Goal: Transaction & Acquisition: Book appointment/travel/reservation

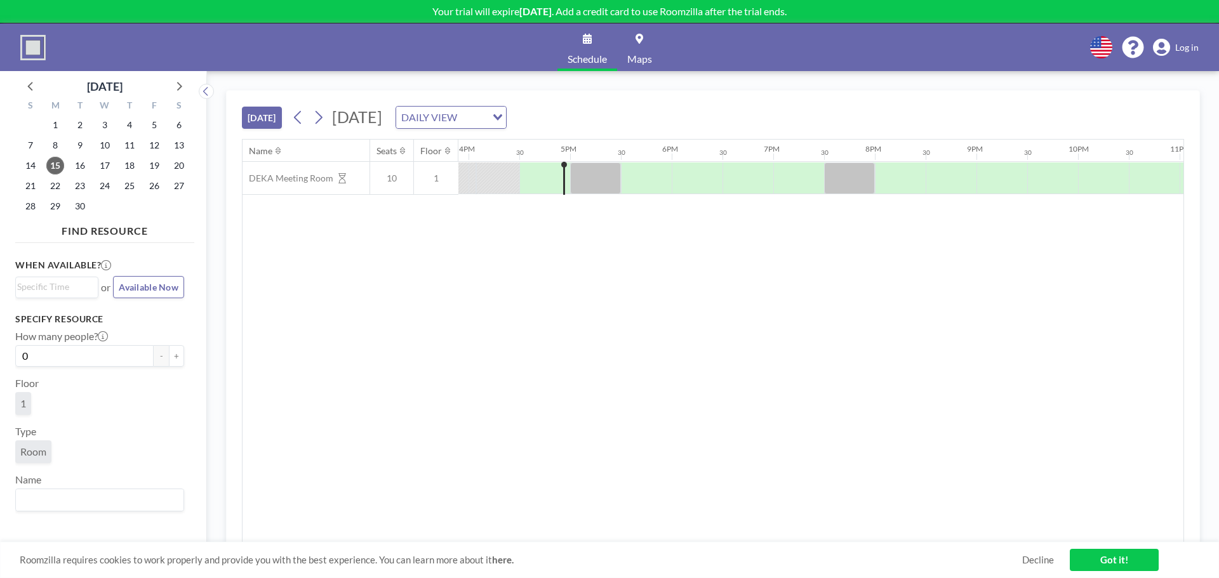
scroll to position [0, 1625]
click at [274, 116] on button "[DATE]" at bounding box center [262, 118] width 40 height 22
click at [1106, 558] on link "Got it!" at bounding box center [1113, 560] width 89 height 22
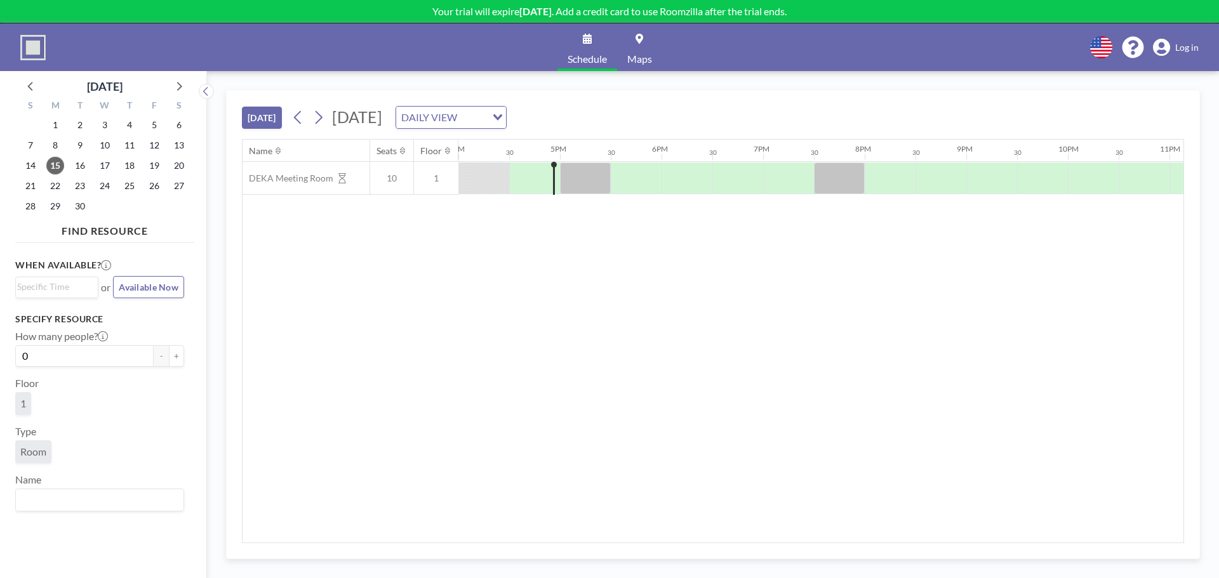
click at [586, 40] on icon at bounding box center [587, 39] width 9 height 10
click at [485, 123] on input "Search for option" at bounding box center [473, 117] width 24 height 17
click at [490, 123] on input "Search for option" at bounding box center [443, 117] width 93 height 17
click at [490, 120] on input "Search for option" at bounding box center [443, 117] width 93 height 17
click at [1135, 47] on icon at bounding box center [1133, 47] width 22 height 22
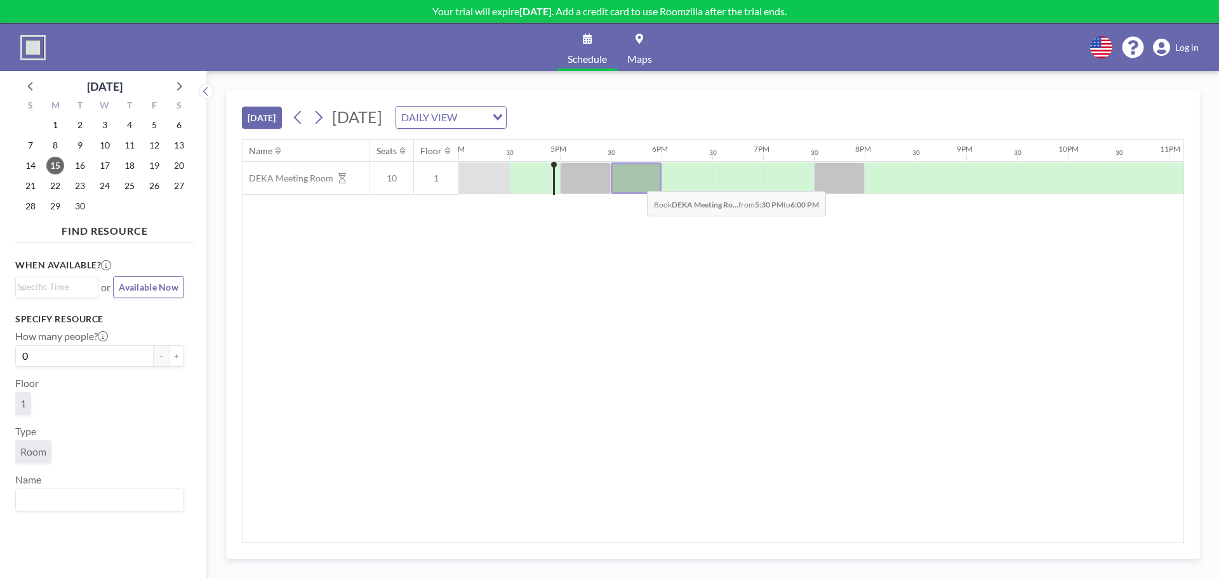
click at [637, 182] on div at bounding box center [636, 178] width 51 height 32
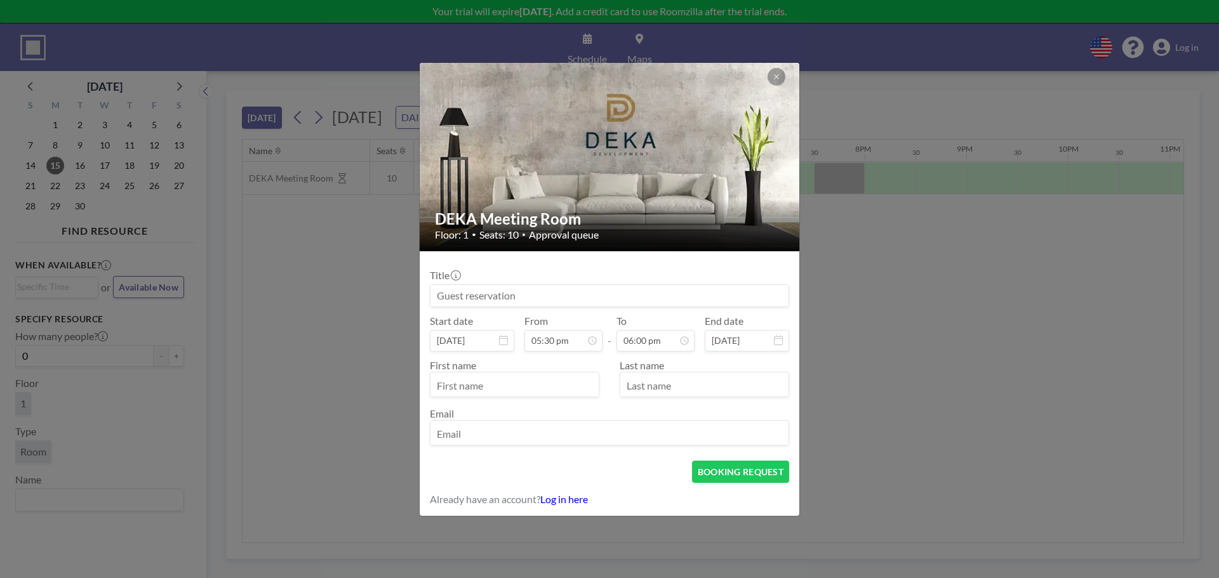
scroll to position [813, 0]
click at [489, 388] on input "text" at bounding box center [514, 386] width 168 height 22
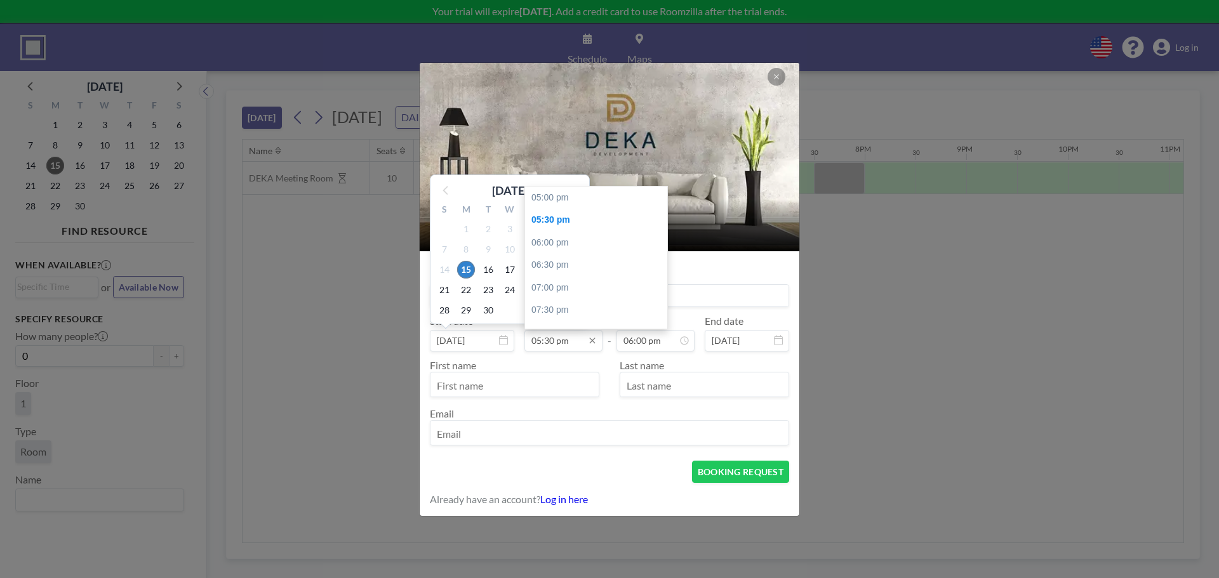
scroll to position [23, 0]
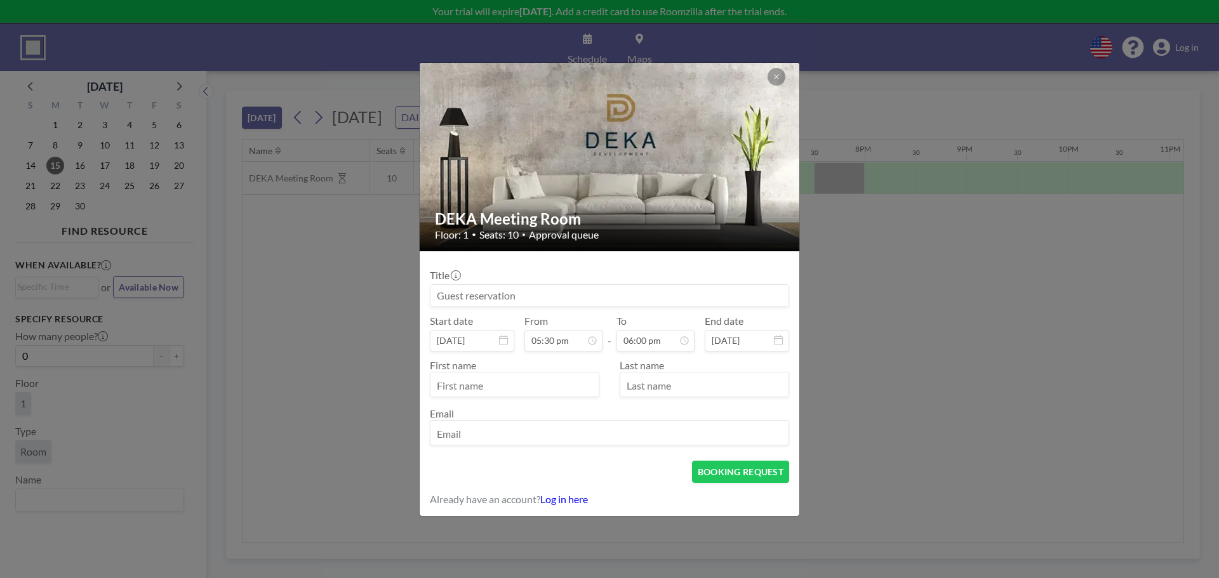
click at [592, 301] on div "Title Start date [DATE] From 05:30 pm - To 06:00 pm End date [DATE] First name …" at bounding box center [609, 355] width 359 height 189
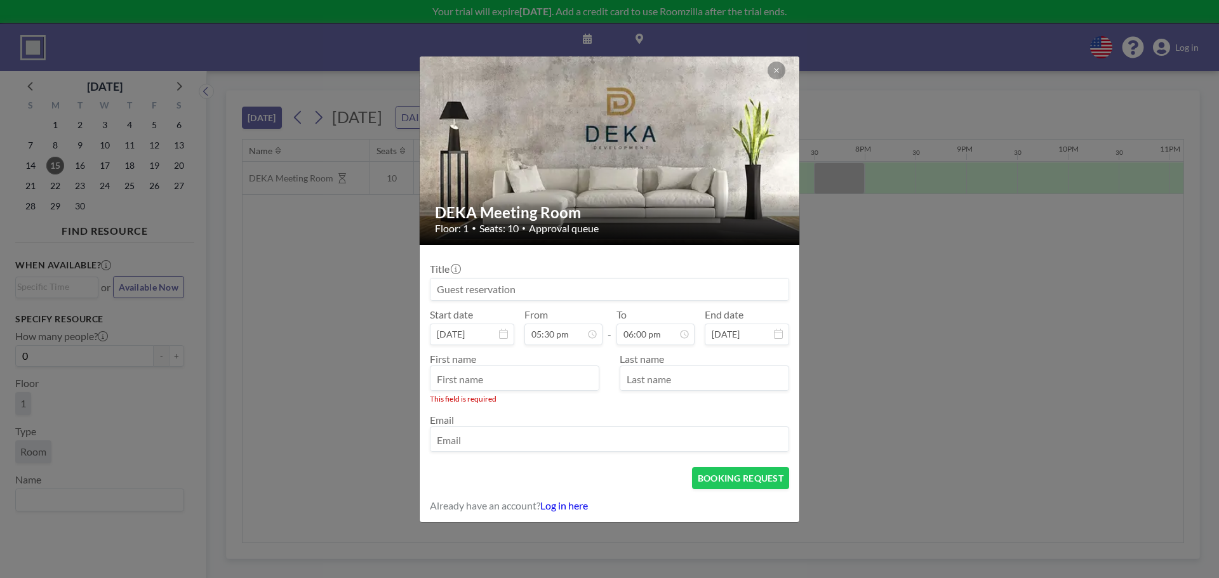
click at [592, 288] on input at bounding box center [609, 290] width 358 height 22
click at [774, 70] on icon at bounding box center [776, 71] width 8 height 8
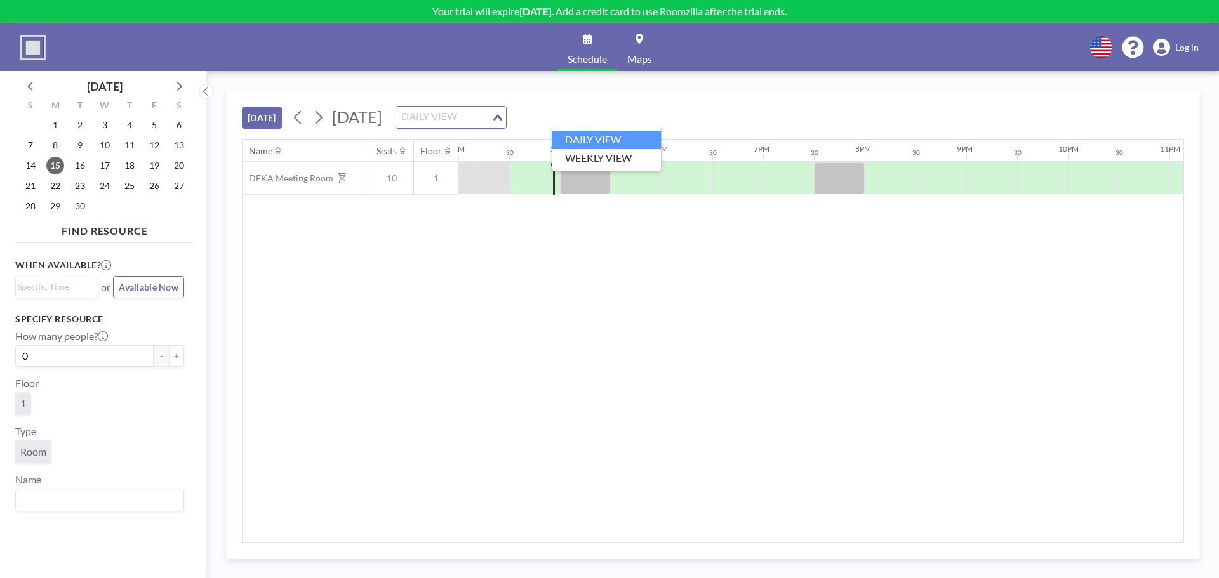
click at [491, 119] on div "DAILY VIEW" at bounding box center [443, 116] width 95 height 19
click at [590, 153] on li "WEEKLY VIEW" at bounding box center [606, 158] width 109 height 18
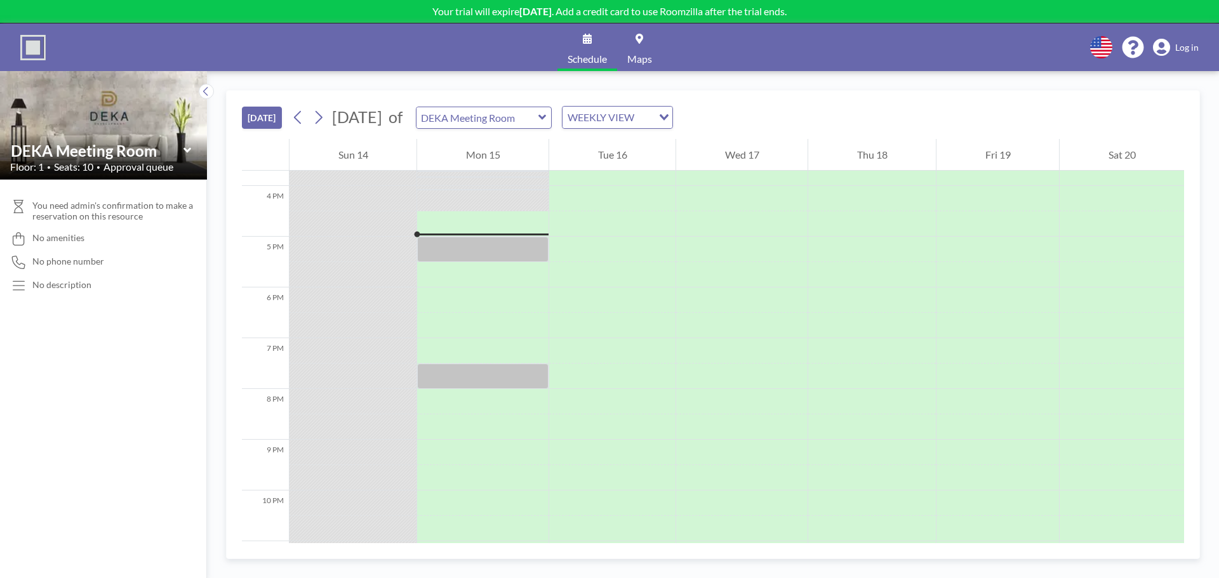
scroll to position [812, 0]
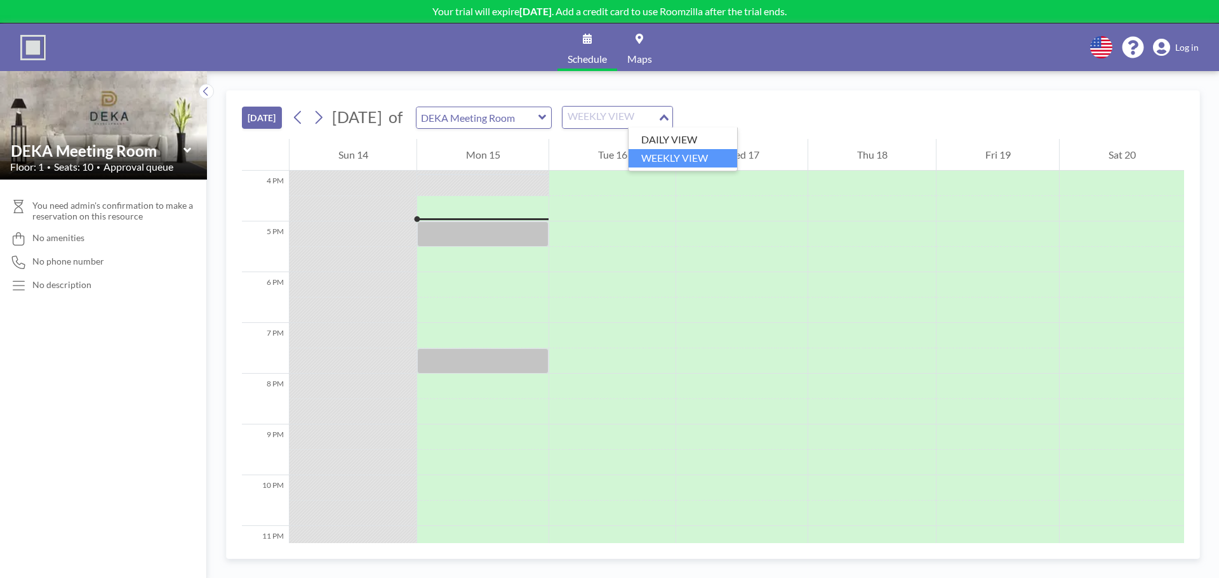
click at [658, 117] on div "WEEKLY VIEW" at bounding box center [609, 116] width 95 height 19
click at [683, 139] on li "DAILY VIEW" at bounding box center [682, 140] width 109 height 18
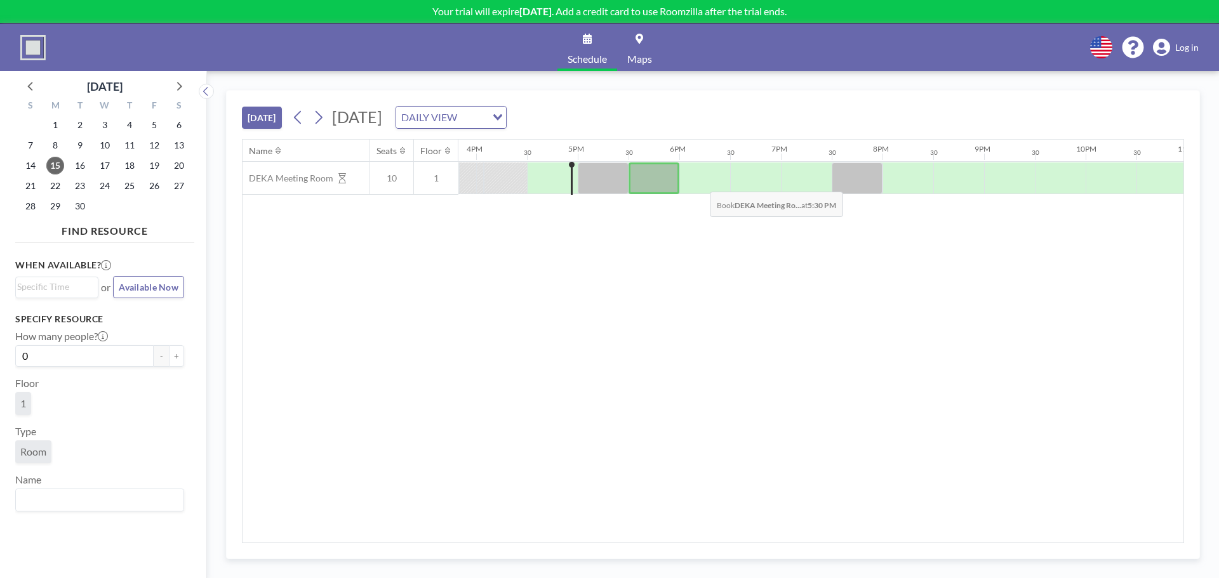
scroll to position [0, 1625]
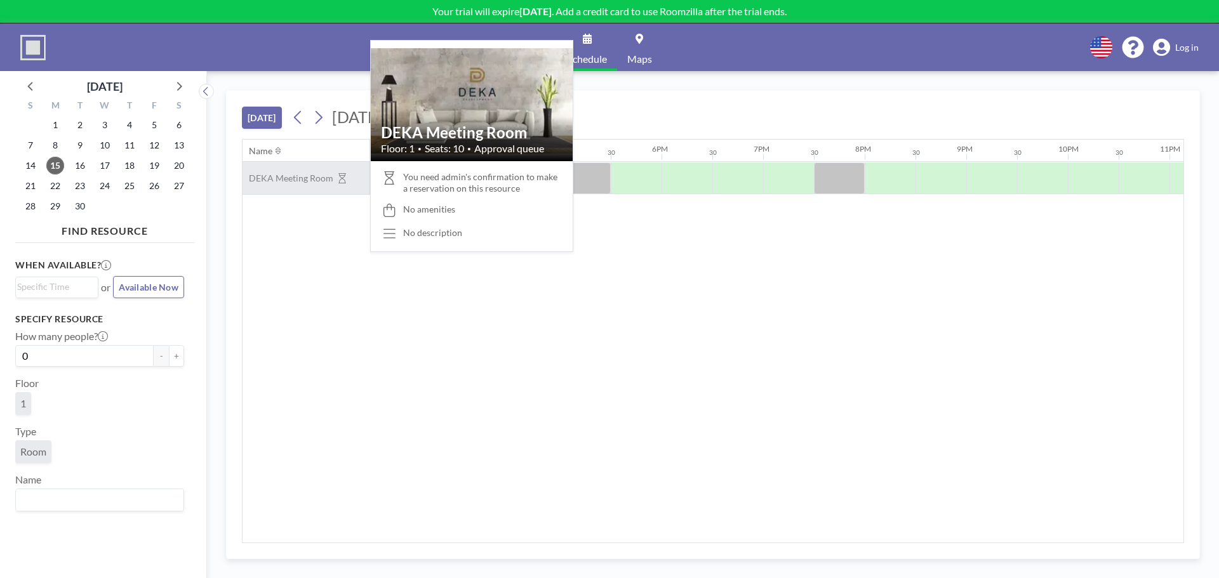
click at [343, 178] on icon at bounding box center [342, 178] width 8 height 10
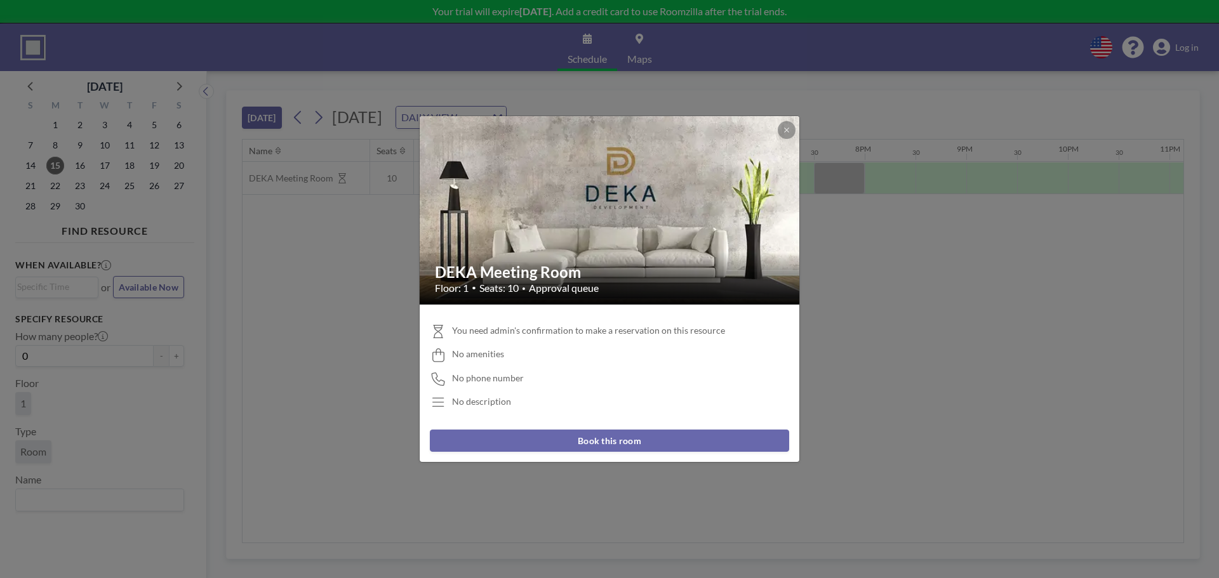
click at [630, 446] on button "Book this room" at bounding box center [609, 441] width 359 height 22
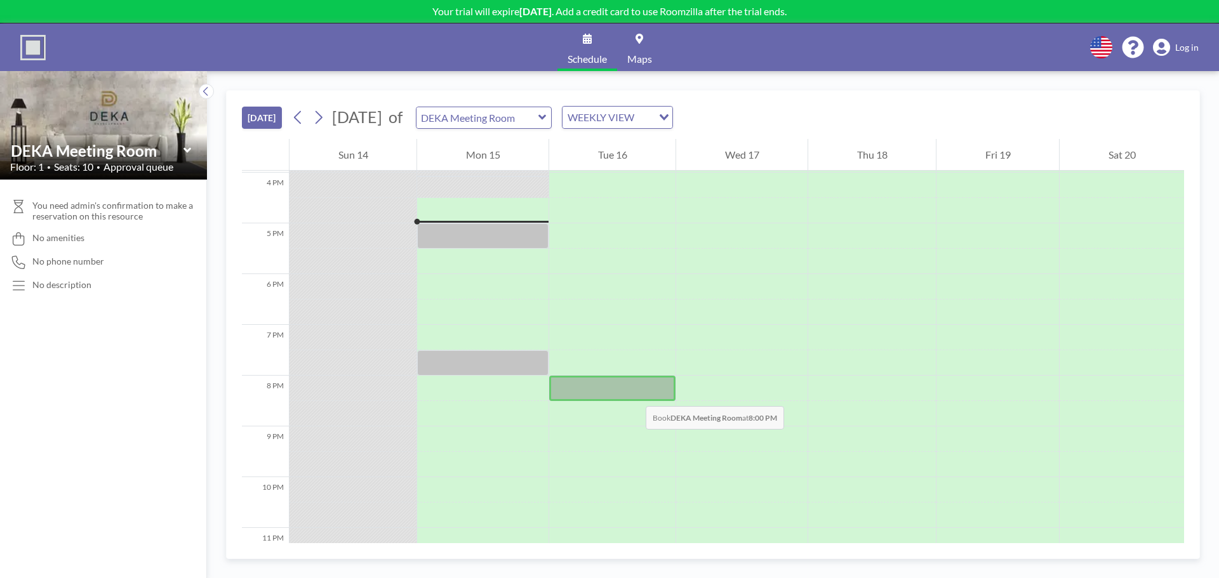
scroll to position [812, 0]
click at [658, 109] on div "WEEKLY VIEW" at bounding box center [609, 116] width 95 height 19
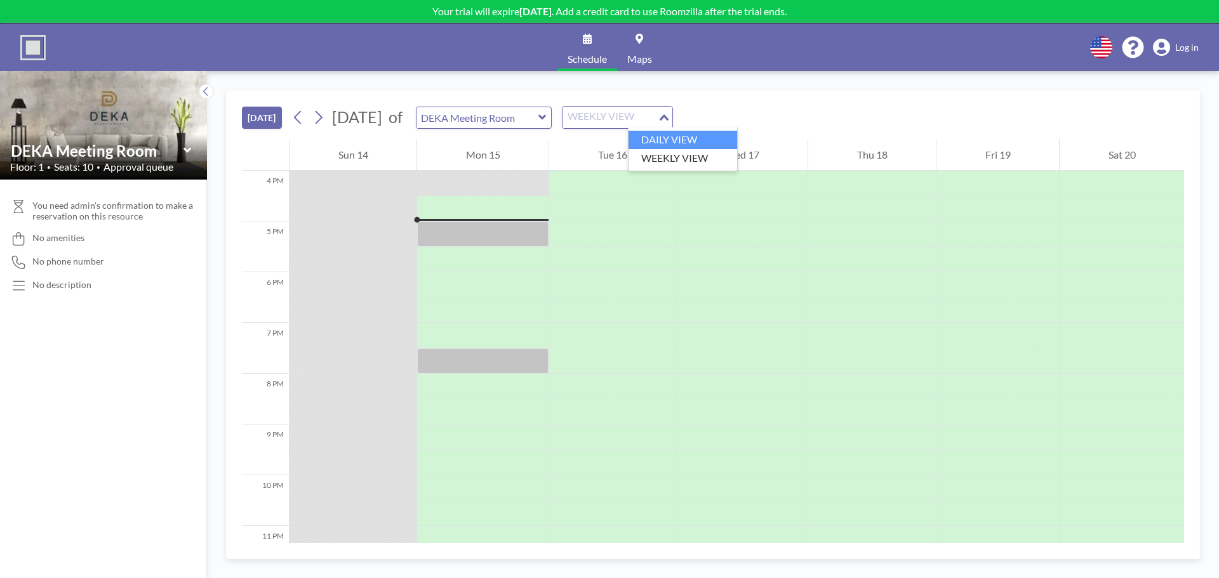
click at [665, 131] on li "DAILY VIEW" at bounding box center [682, 140] width 109 height 18
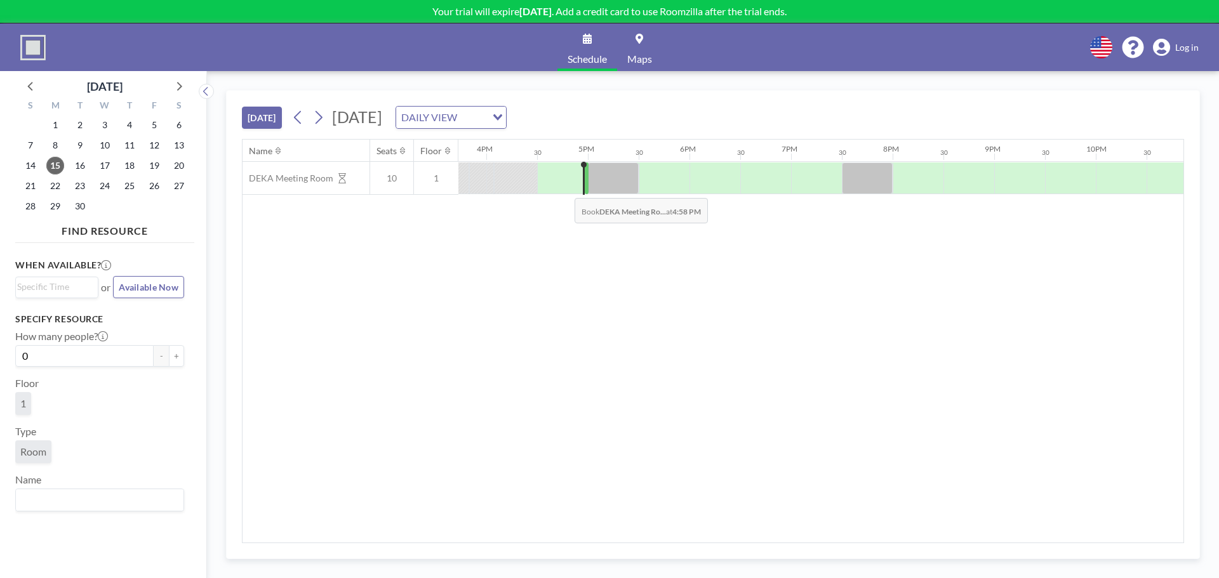
scroll to position [0, 1625]
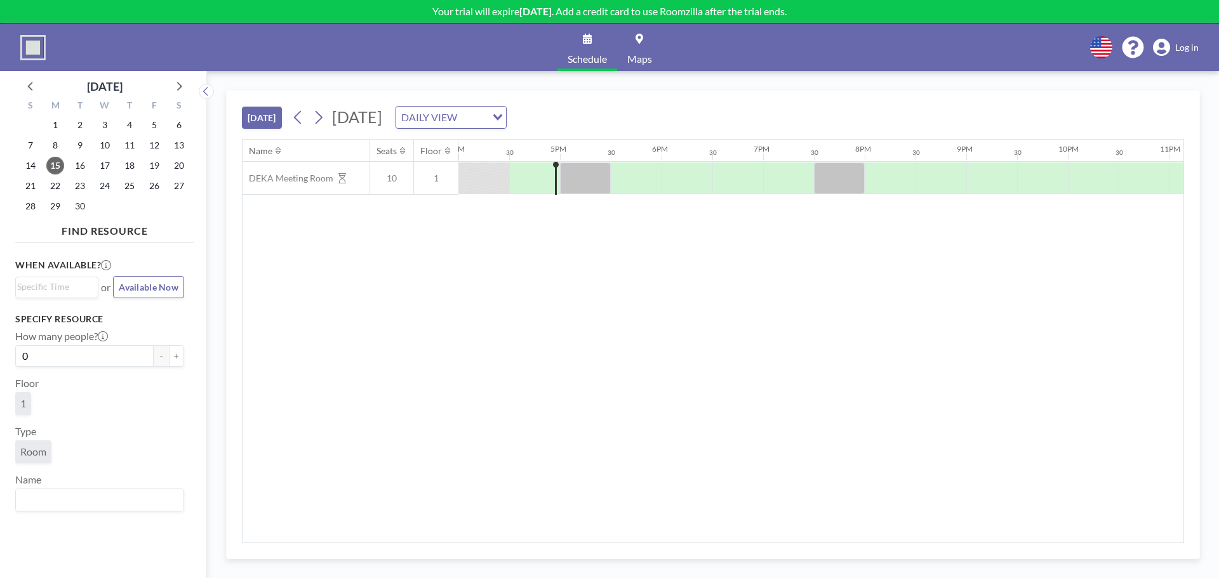
click at [382, 121] on span "[DATE]" at bounding box center [357, 116] width 50 height 19
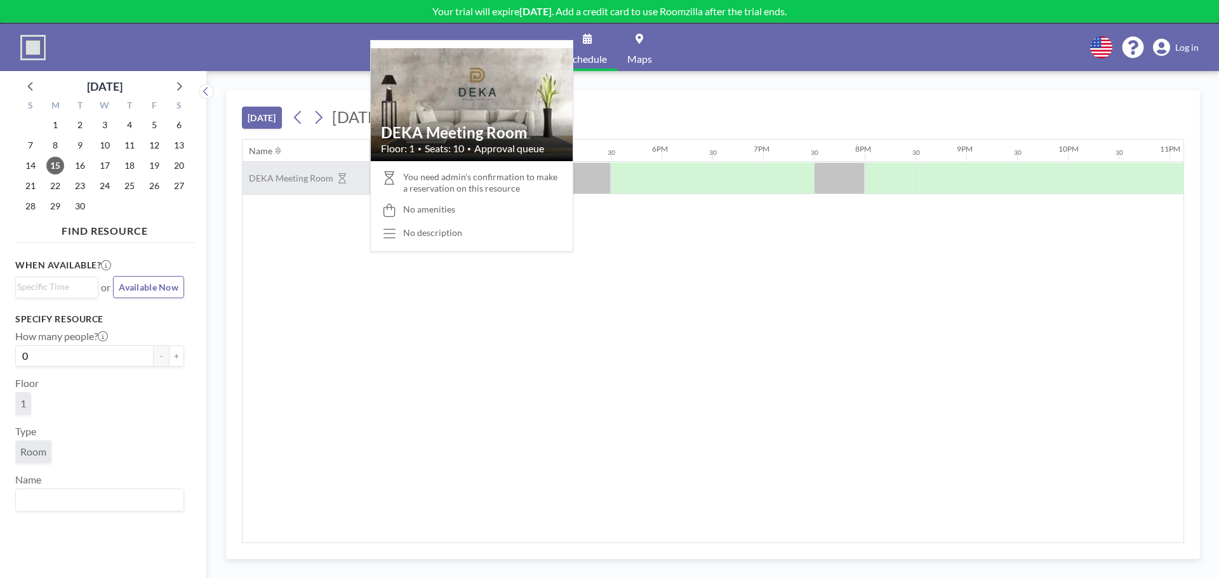
click at [286, 176] on span "DEKA Meeting Room" at bounding box center [287, 178] width 91 height 11
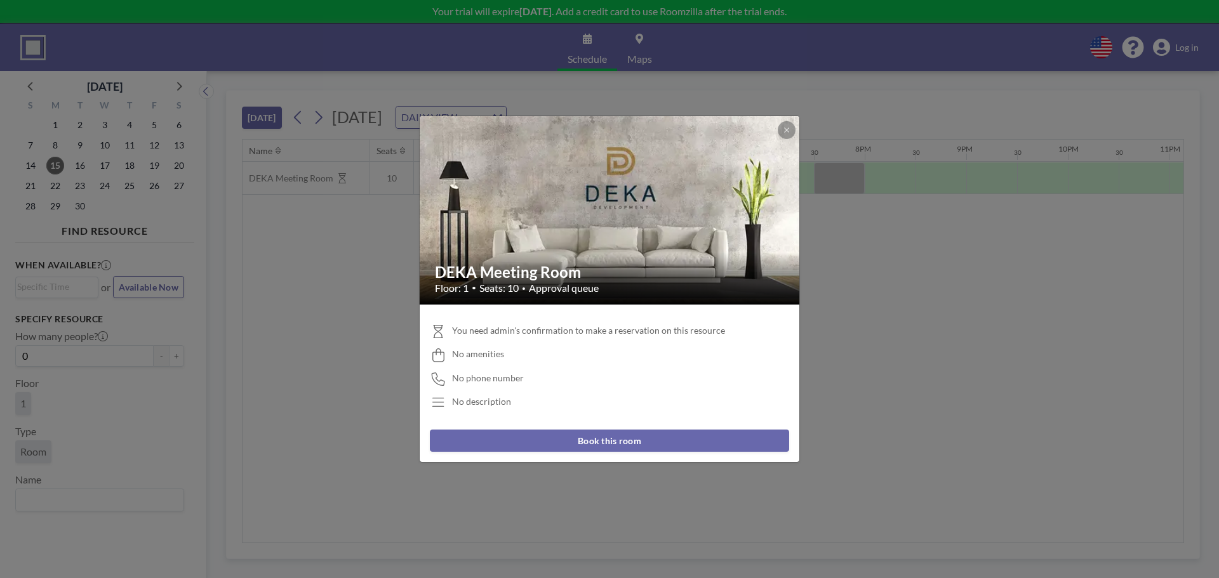
click at [514, 379] on span "No phone number" at bounding box center [488, 378] width 72 height 11
click at [527, 272] on h2 "DEKA Meeting Room" at bounding box center [610, 272] width 350 height 19
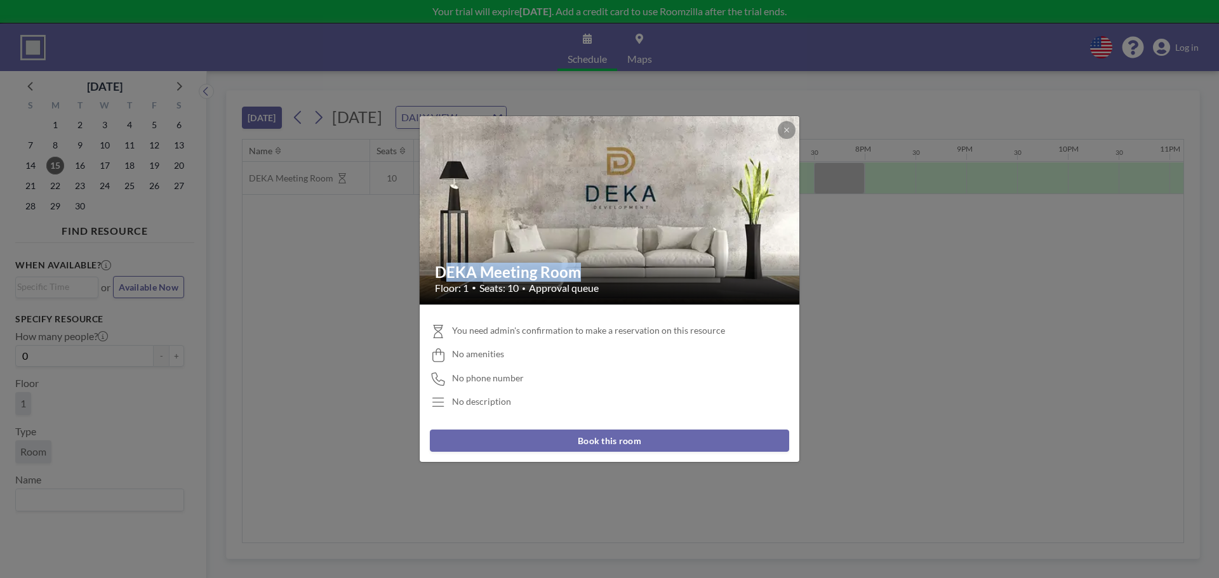
click at [527, 272] on h2 "DEKA Meeting Room" at bounding box center [610, 272] width 350 height 19
click at [472, 346] on div "You need admin's confirmation to make a reservation on this resource No ameniti…" at bounding box center [609, 367] width 359 height 105
click at [498, 373] on span "No phone number" at bounding box center [488, 378] width 72 height 11
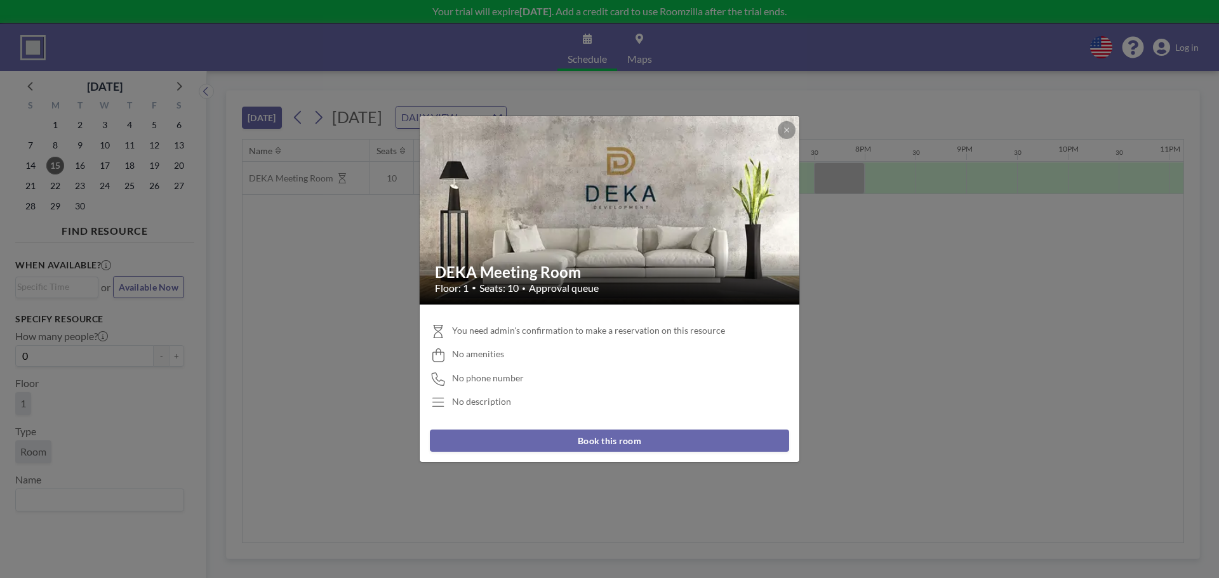
click at [498, 373] on span "No phone number" at bounding box center [488, 378] width 72 height 11
click at [498, 399] on div "No description" at bounding box center [481, 401] width 59 height 11
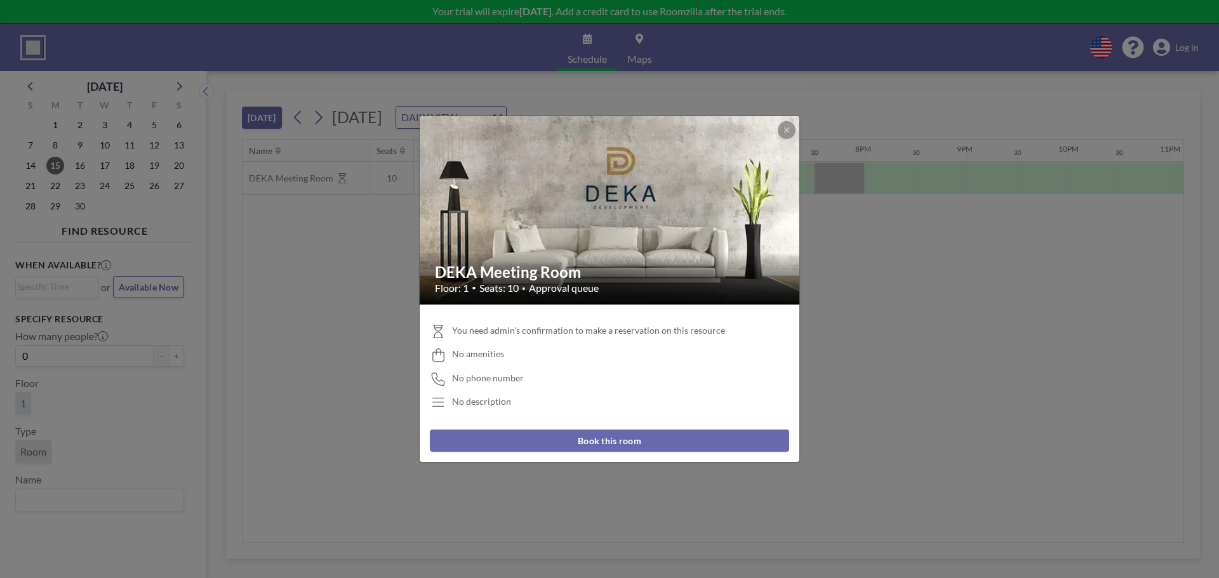
click at [437, 401] on icon at bounding box center [438, 402] width 17 height 13
click at [585, 330] on span "You need admin's confirmation to make a reservation on this resource" at bounding box center [588, 330] width 273 height 11
click at [586, 330] on span "You need admin's confirmation to make a reservation on this resource" at bounding box center [588, 330] width 273 height 11
click at [640, 339] on div "You need admin's confirmation to make a reservation on this resource No ameniti…" at bounding box center [609, 367] width 359 height 105
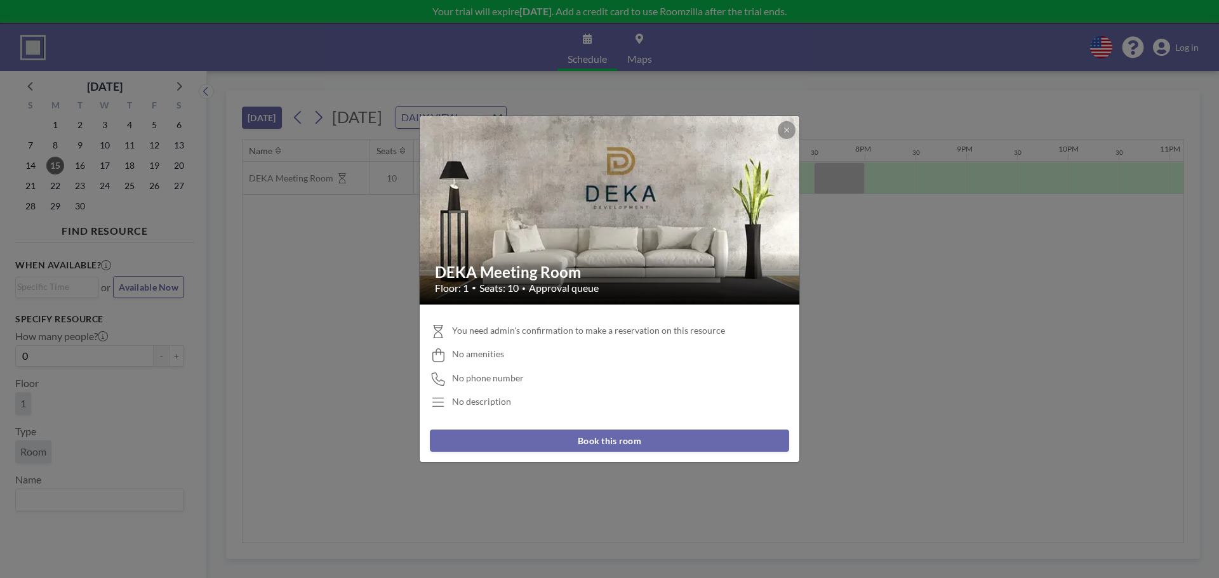
click at [506, 354] on div "No amenities" at bounding box center [609, 354] width 359 height 13
click at [579, 444] on button "Book this room" at bounding box center [609, 441] width 359 height 22
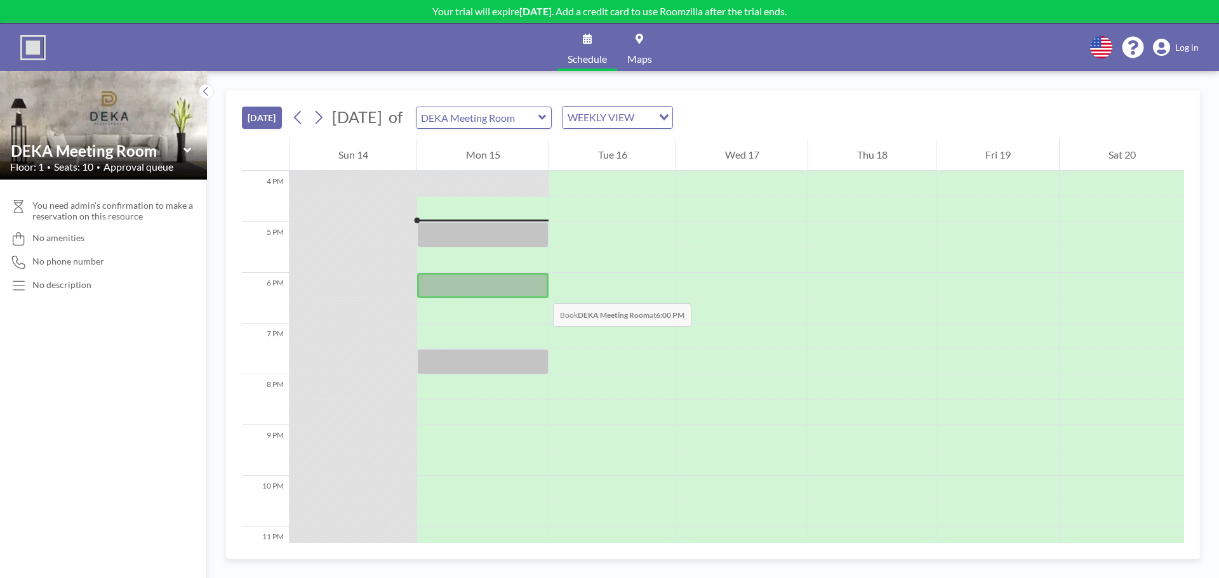
scroll to position [812, 0]
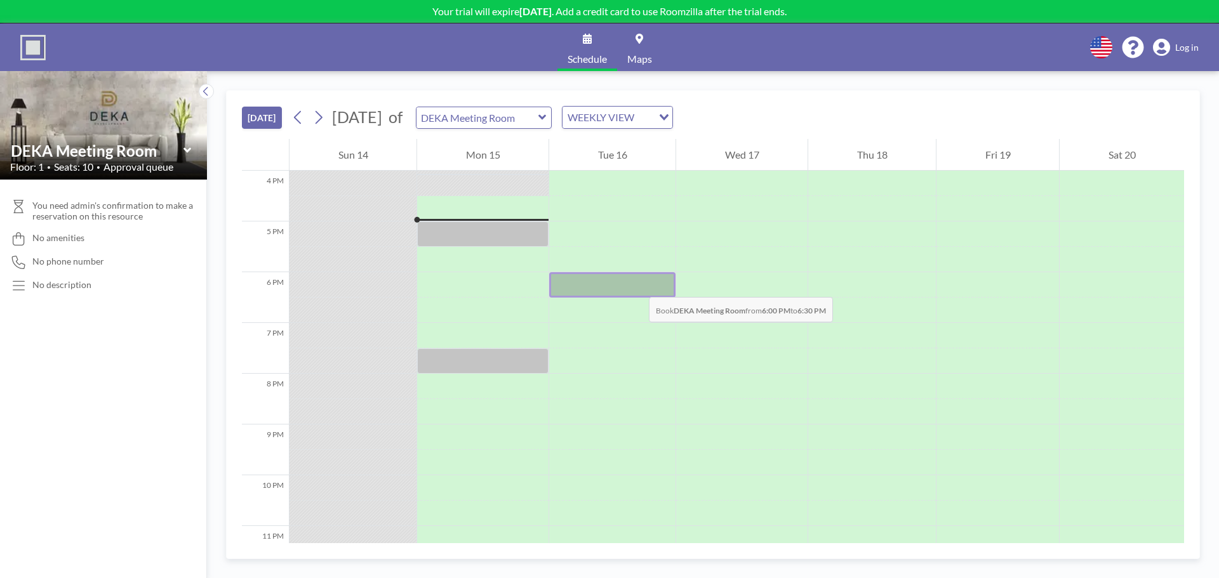
click at [636, 284] on div at bounding box center [612, 284] width 126 height 25
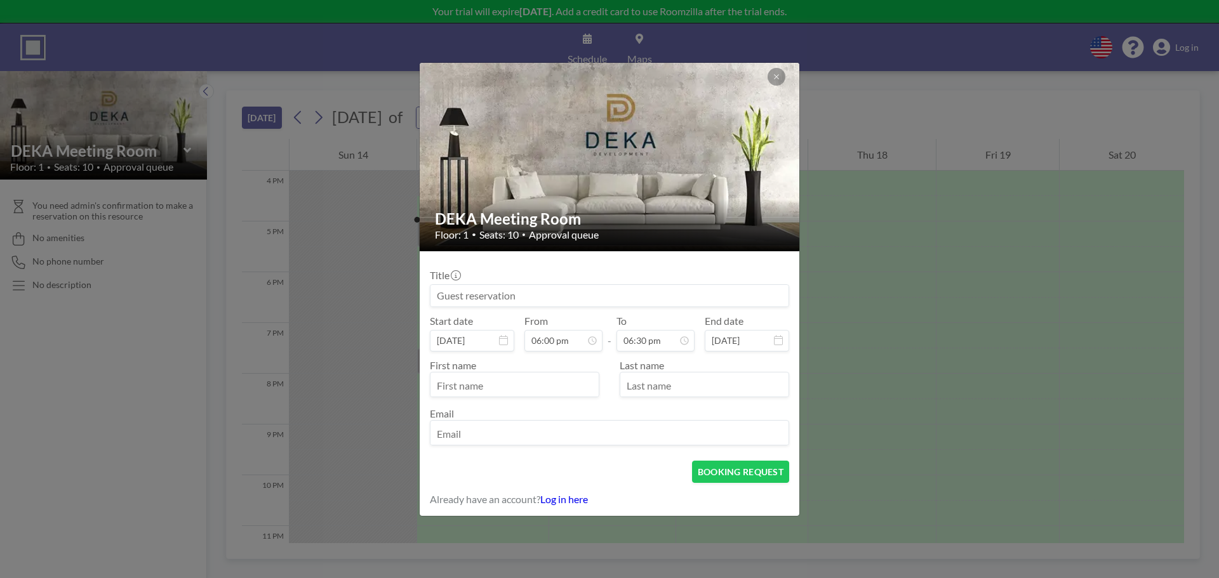
click at [535, 379] on input "text" at bounding box center [514, 386] width 168 height 22
type input "ფსდფ"
click at [664, 386] on input "text" at bounding box center [704, 386] width 168 height 22
type input "ფსდფსდ"
click at [543, 424] on input "email" at bounding box center [609, 434] width 358 height 22
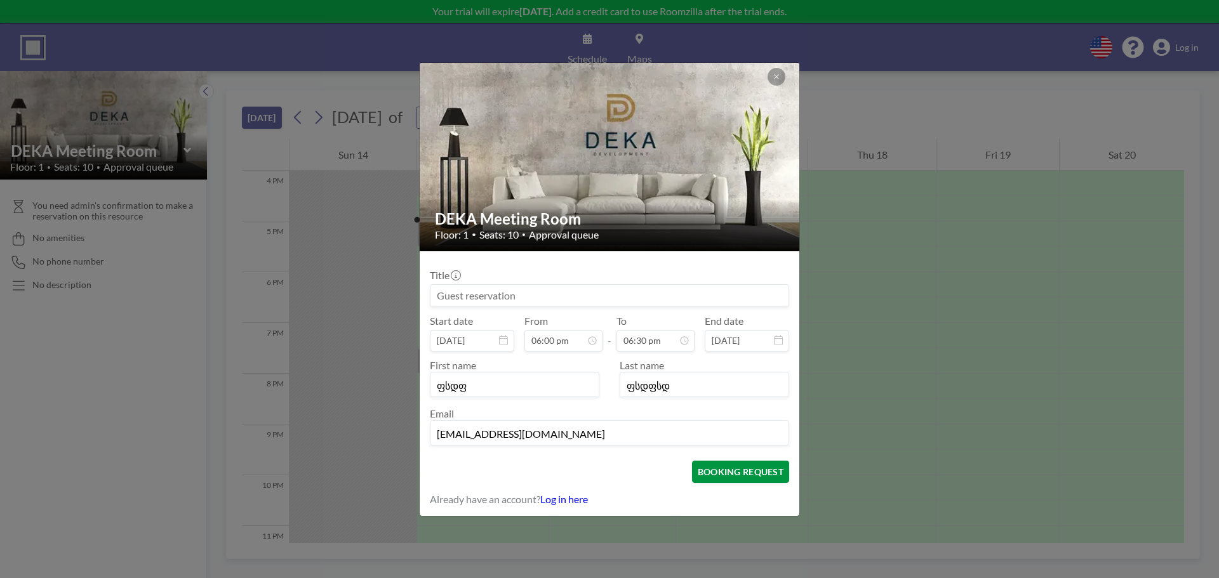
type input "[EMAIL_ADDRESS][DOMAIN_NAME]"
click at [717, 465] on button "BOOKING REQUEST" at bounding box center [740, 472] width 97 height 22
